Goal: Task Accomplishment & Management: Use online tool/utility

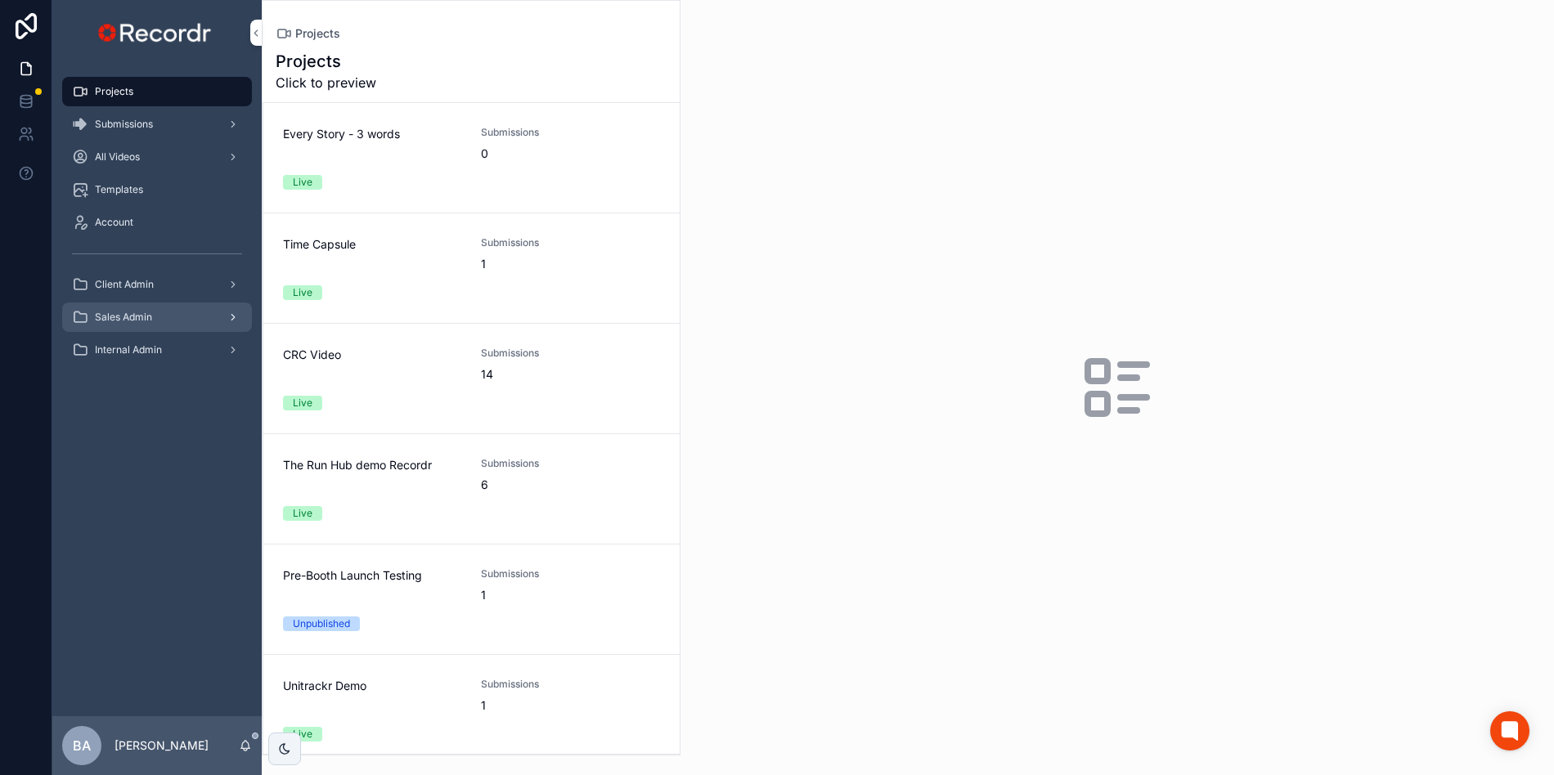
click at [128, 324] on div "Sales Admin" at bounding box center [157, 317] width 170 height 26
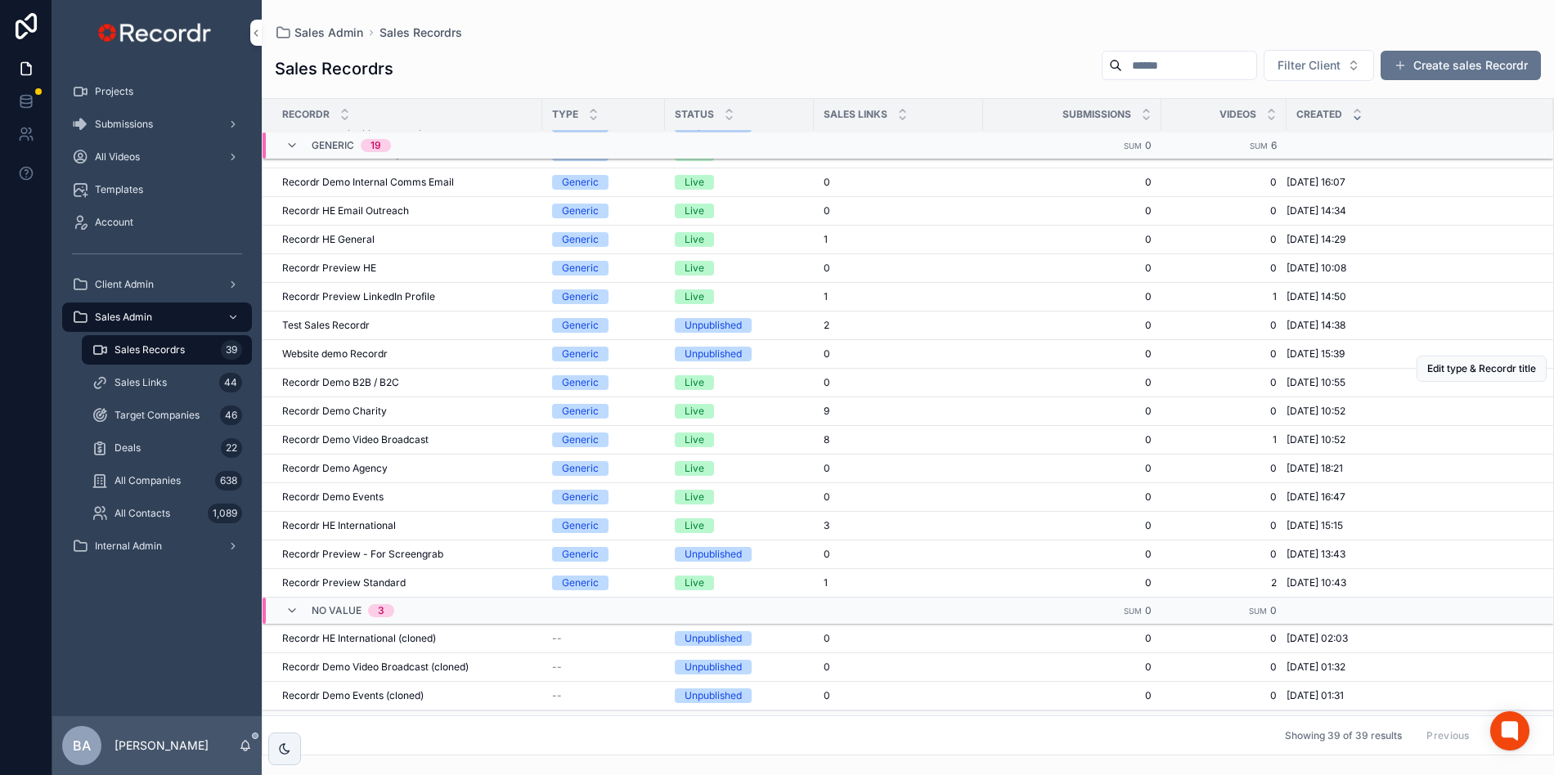
scroll to position [656, 0]
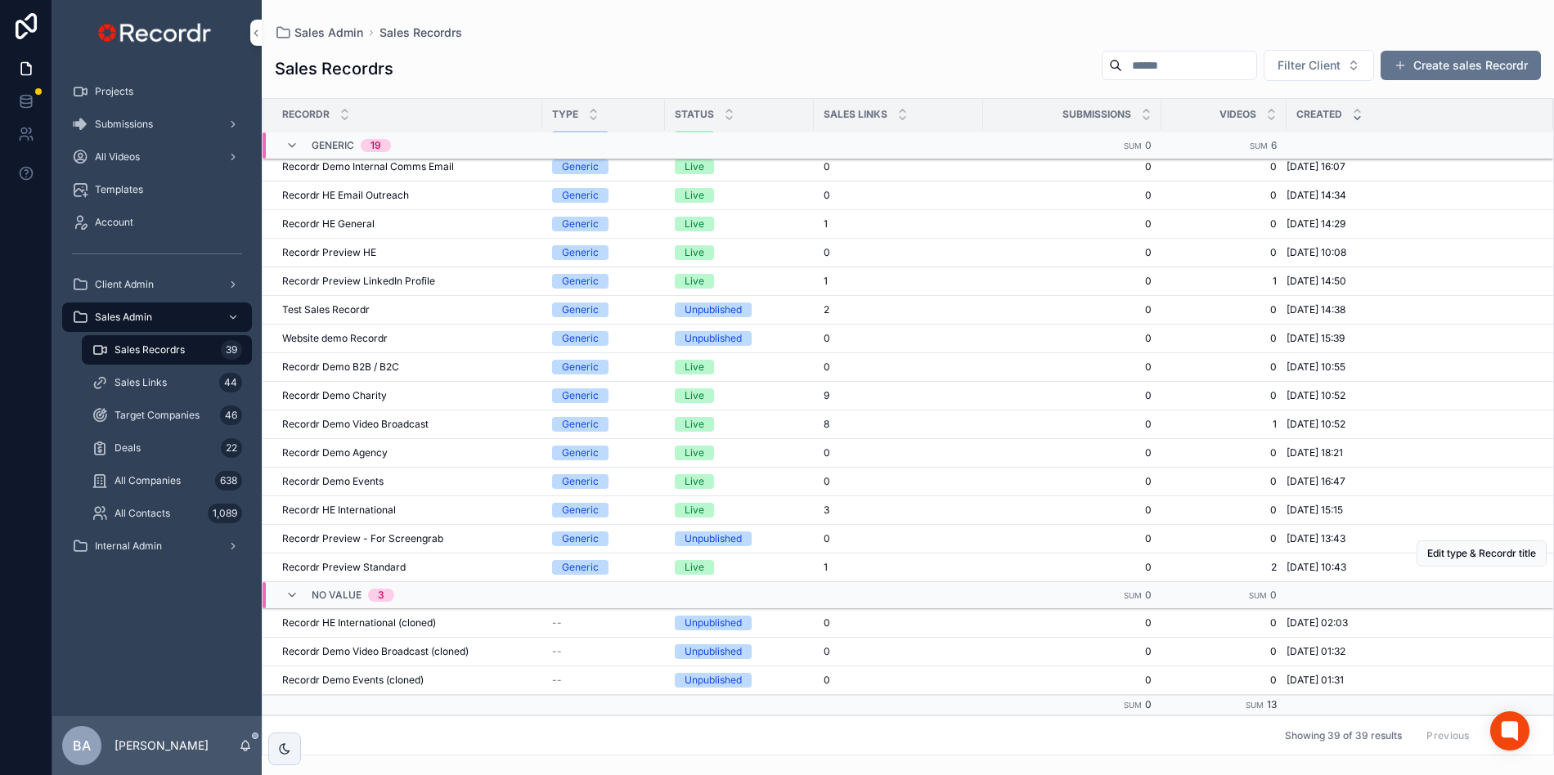
click at [334, 566] on span "Recordr Preview Standard" at bounding box center [344, 567] width 124 height 13
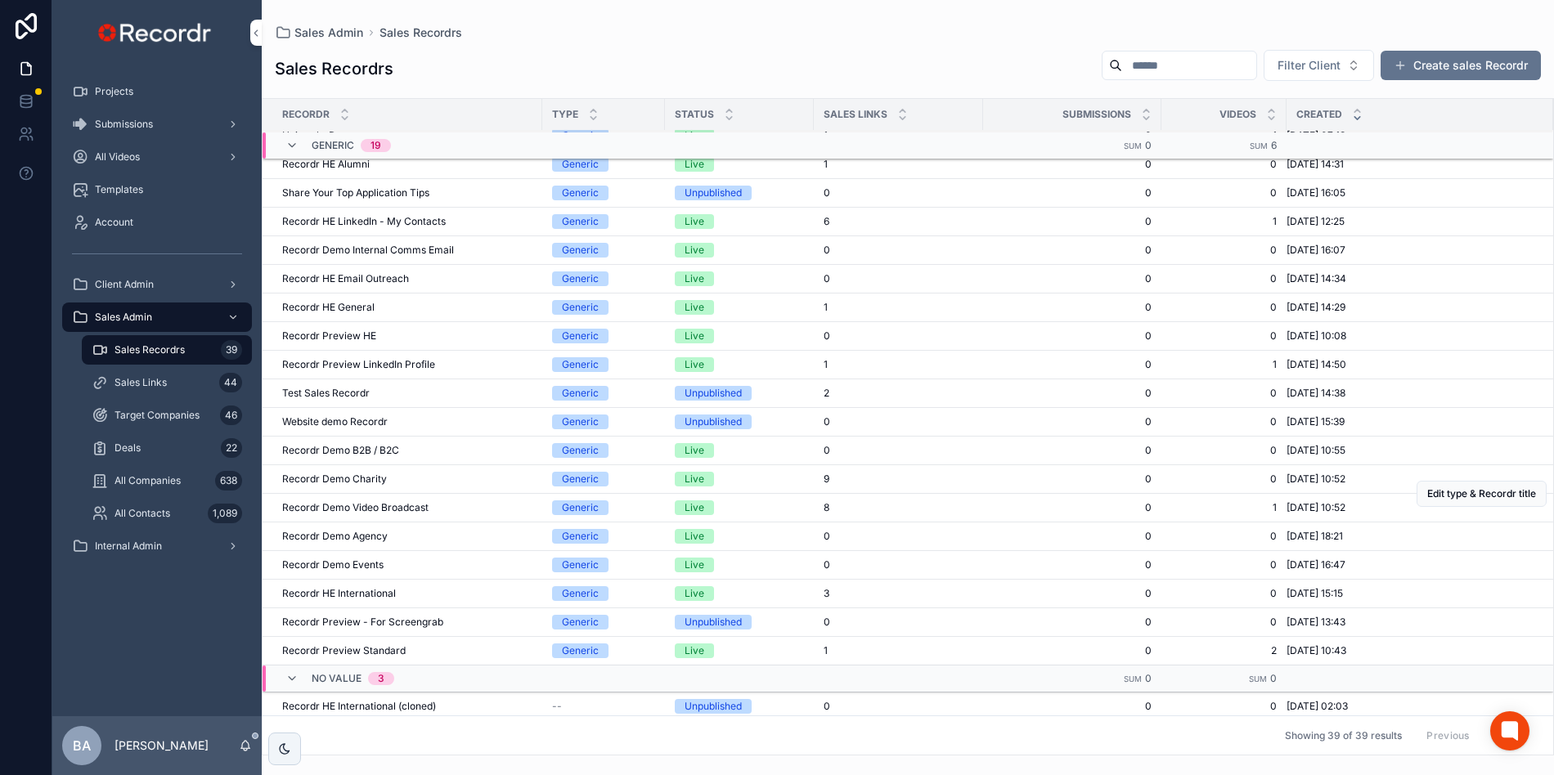
scroll to position [586, 0]
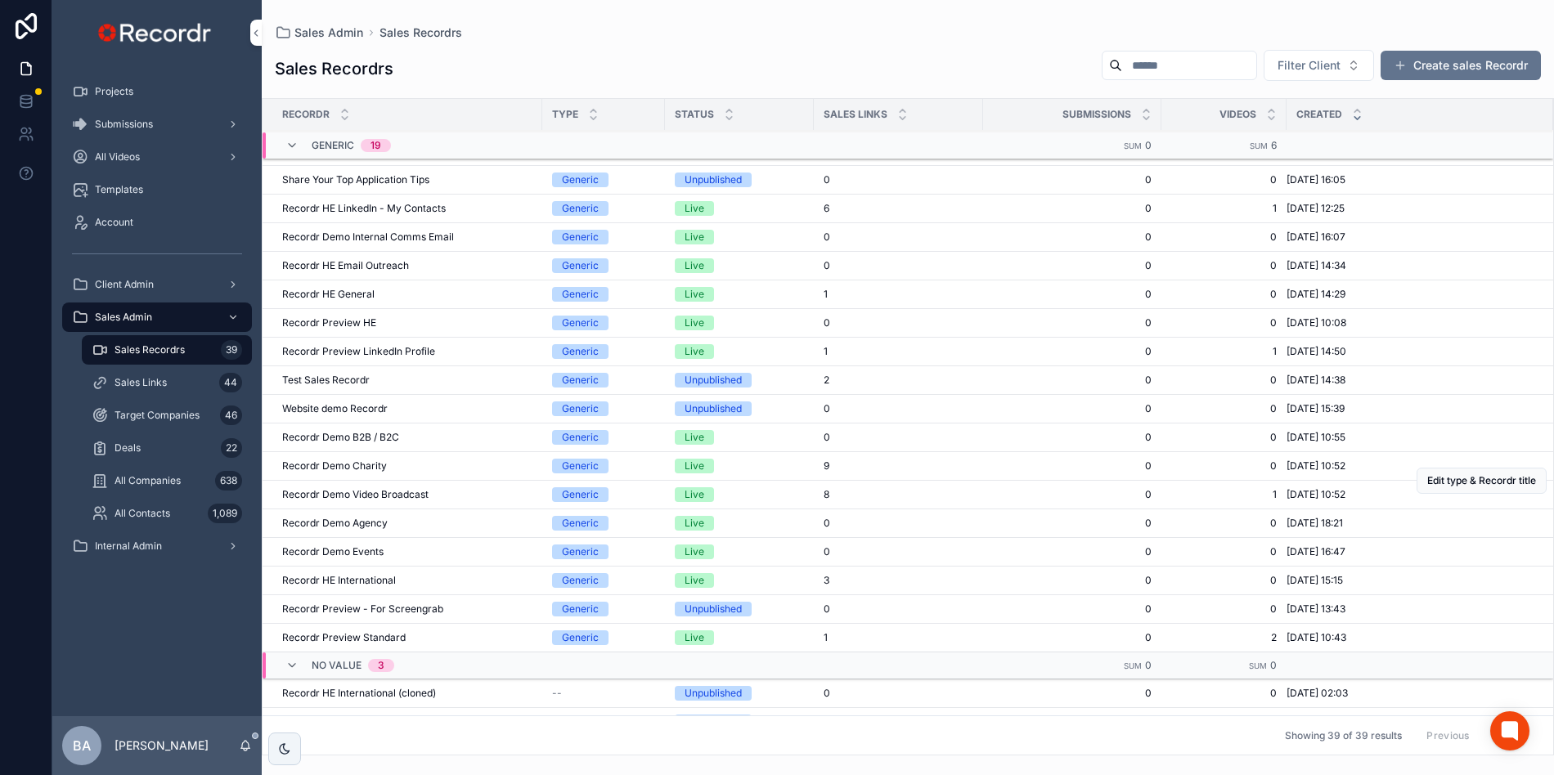
click at [329, 494] on span "Recordr Demo Video Broadcast" at bounding box center [355, 494] width 146 height 13
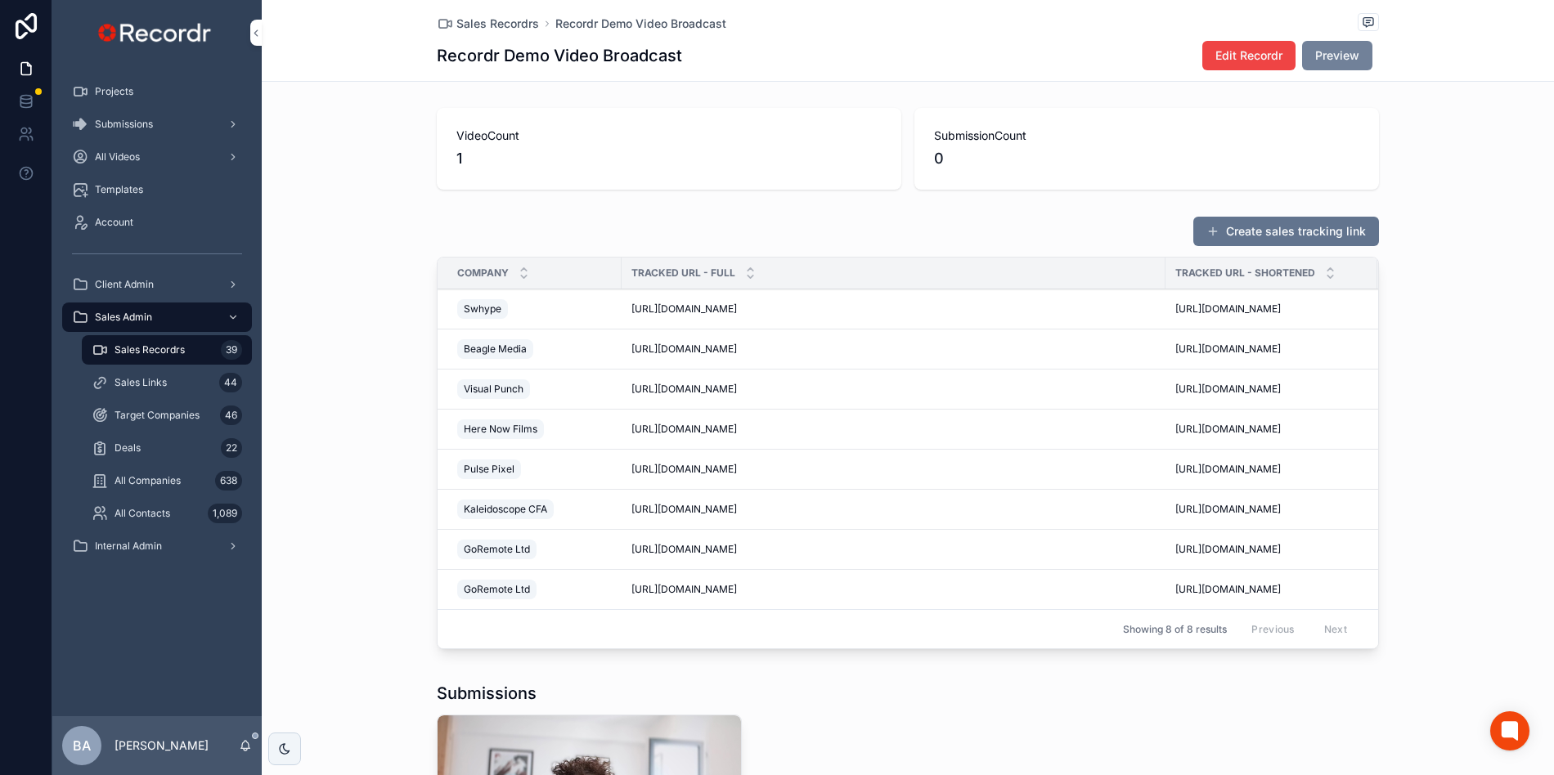
click at [1339, 59] on span "Preview" at bounding box center [1337, 55] width 44 height 16
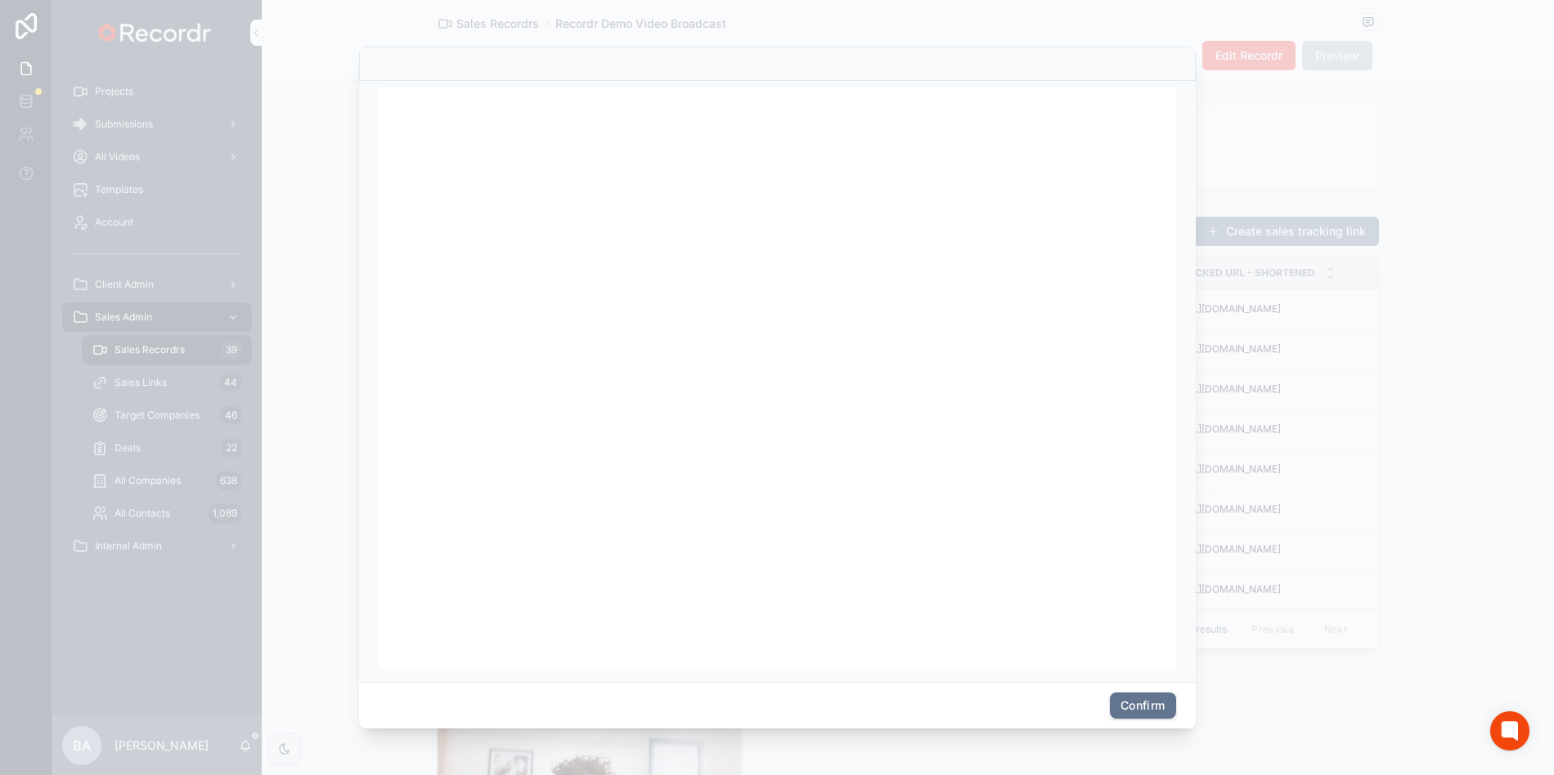
click at [1265, 174] on div at bounding box center [777, 387] width 1554 height 775
click at [1247, 136] on div at bounding box center [777, 387] width 1554 height 775
click at [1130, 717] on button "Confirm" at bounding box center [1142, 706] width 65 height 26
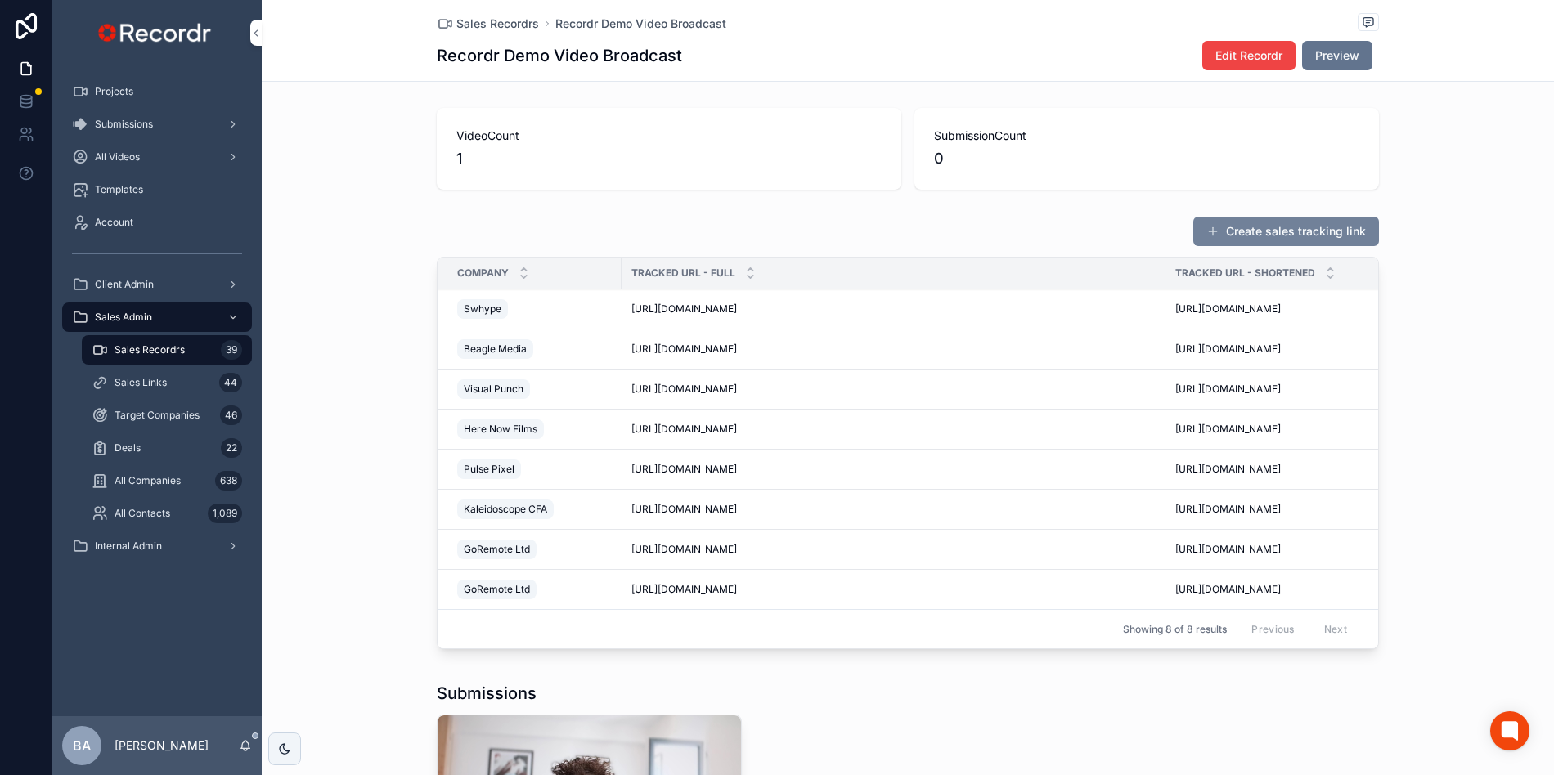
click at [1244, 231] on button "Create sales tracking link" at bounding box center [1286, 231] width 186 height 29
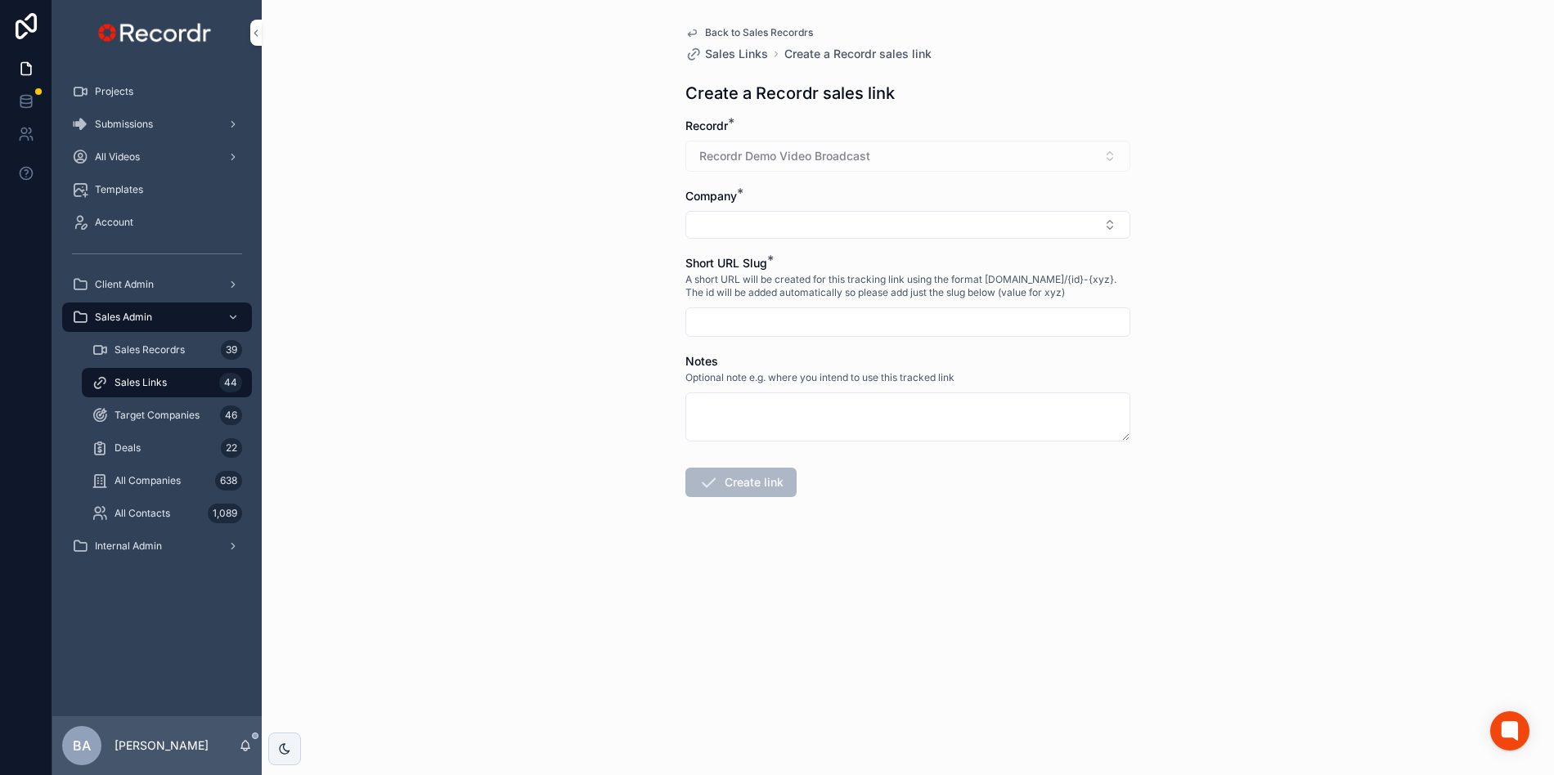
click at [601, 241] on div "Back to Sales Recordrs Sales Links Create a Recordr sales link Create a Recordr…" at bounding box center [908, 387] width 1292 height 775
